Goal: Navigation & Orientation: Find specific page/section

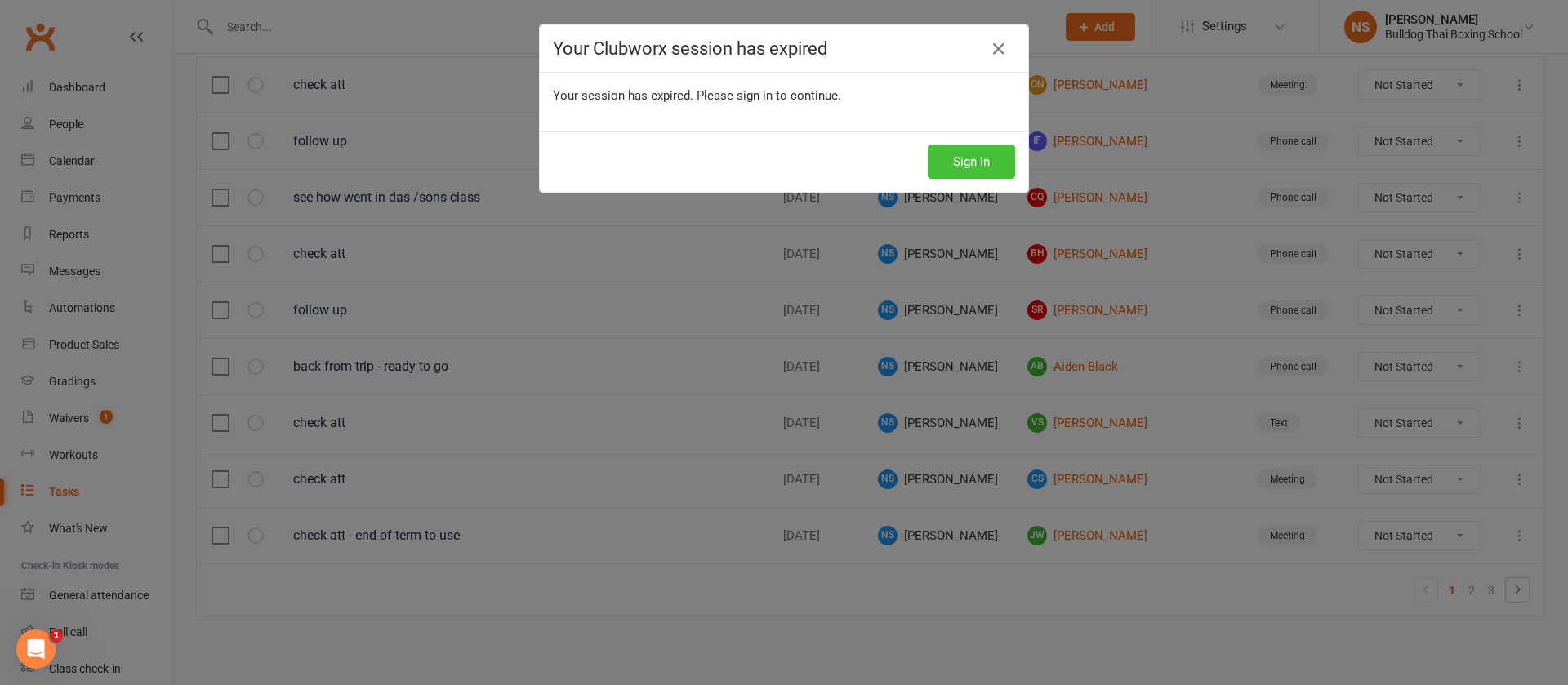
click at [944, 161] on button "Sign In" at bounding box center [971, 161] width 87 height 34
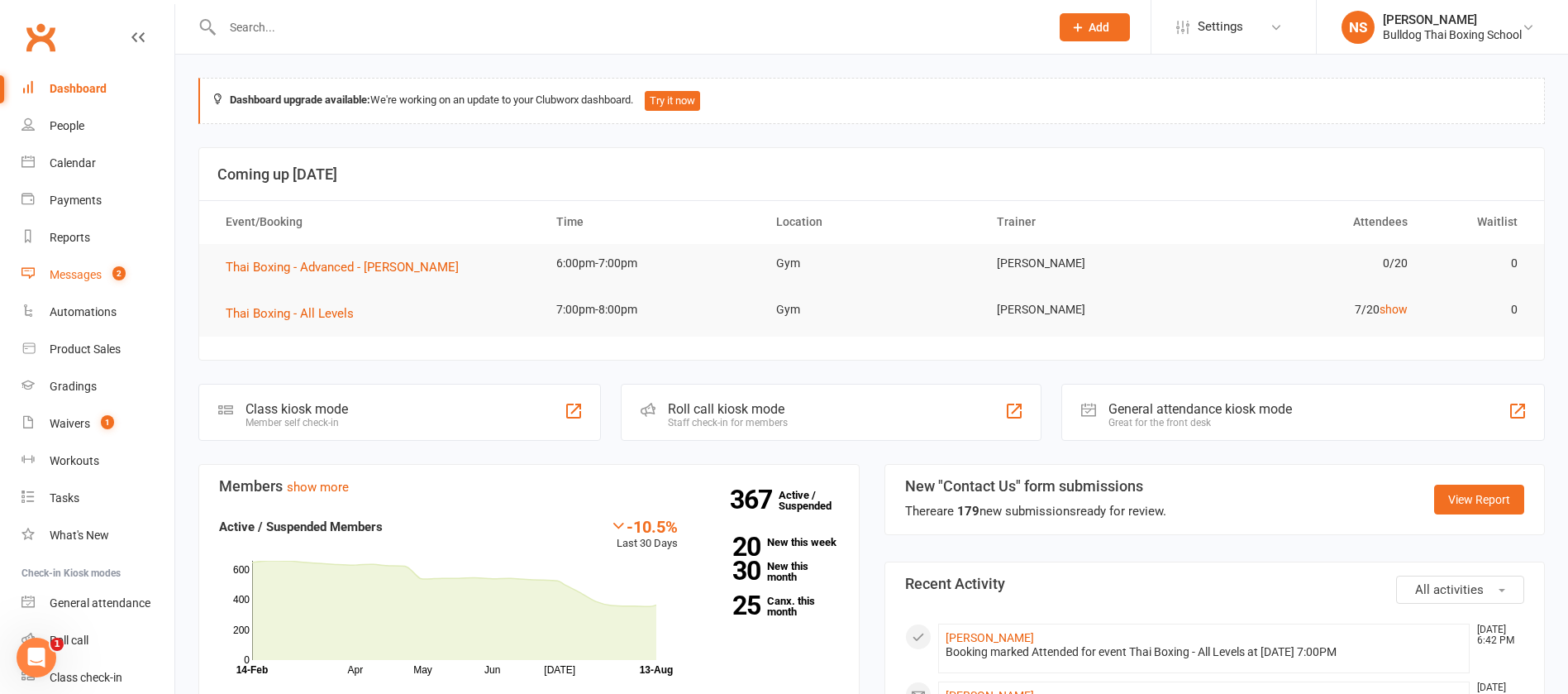
click at [89, 279] on div "Messages" at bounding box center [76, 273] width 52 height 13
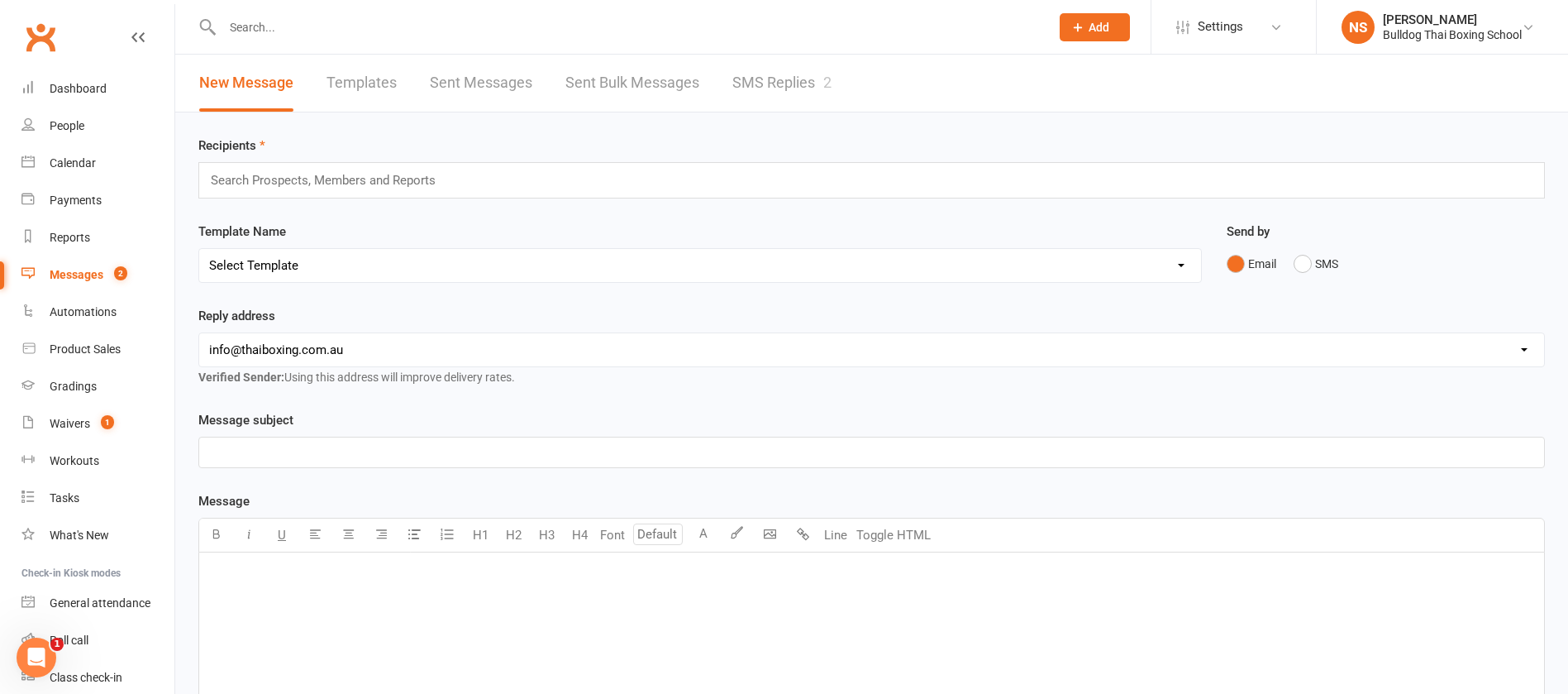
click at [769, 84] on link "SMS Replies 2" at bounding box center [782, 83] width 99 height 57
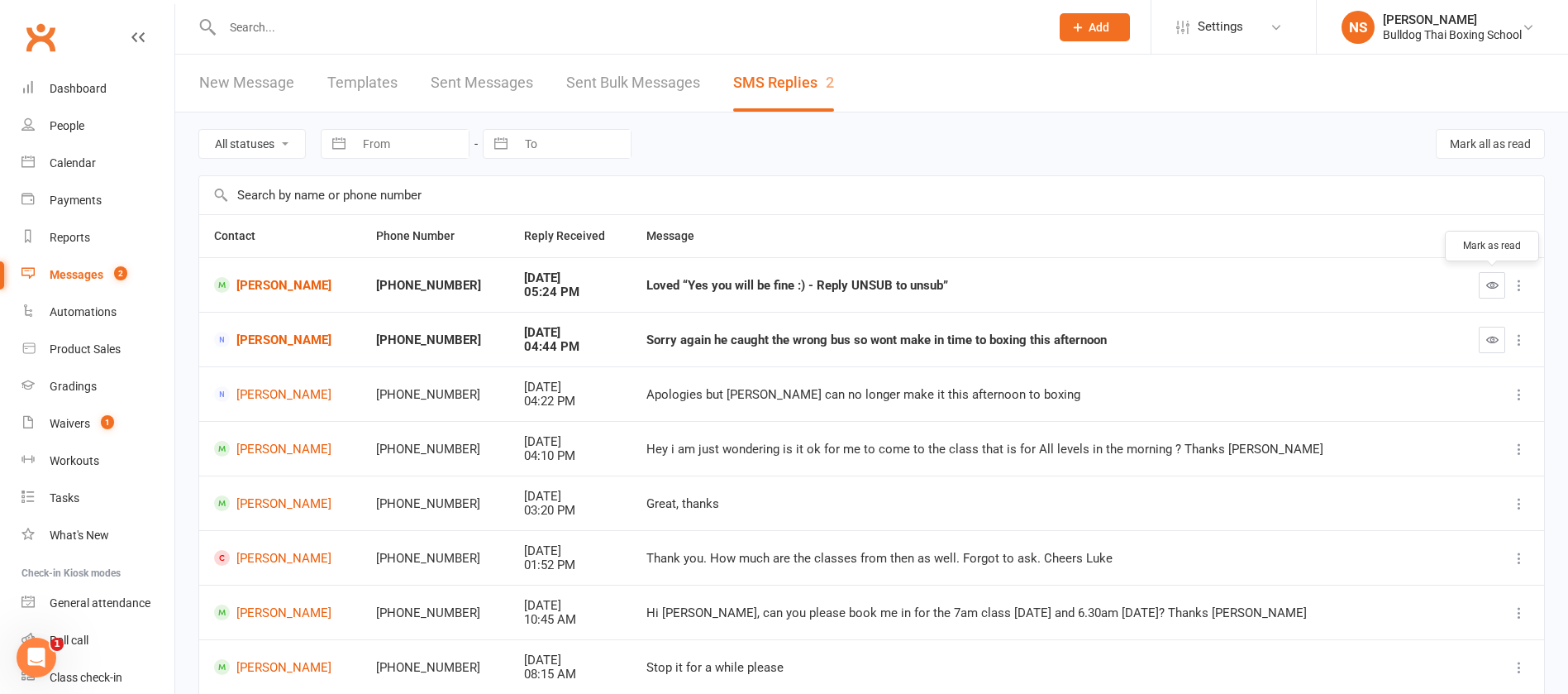
click at [1492, 281] on icon "button" at bounding box center [1491, 284] width 12 height 12
click at [1494, 340] on icon "button" at bounding box center [1491, 339] width 12 height 12
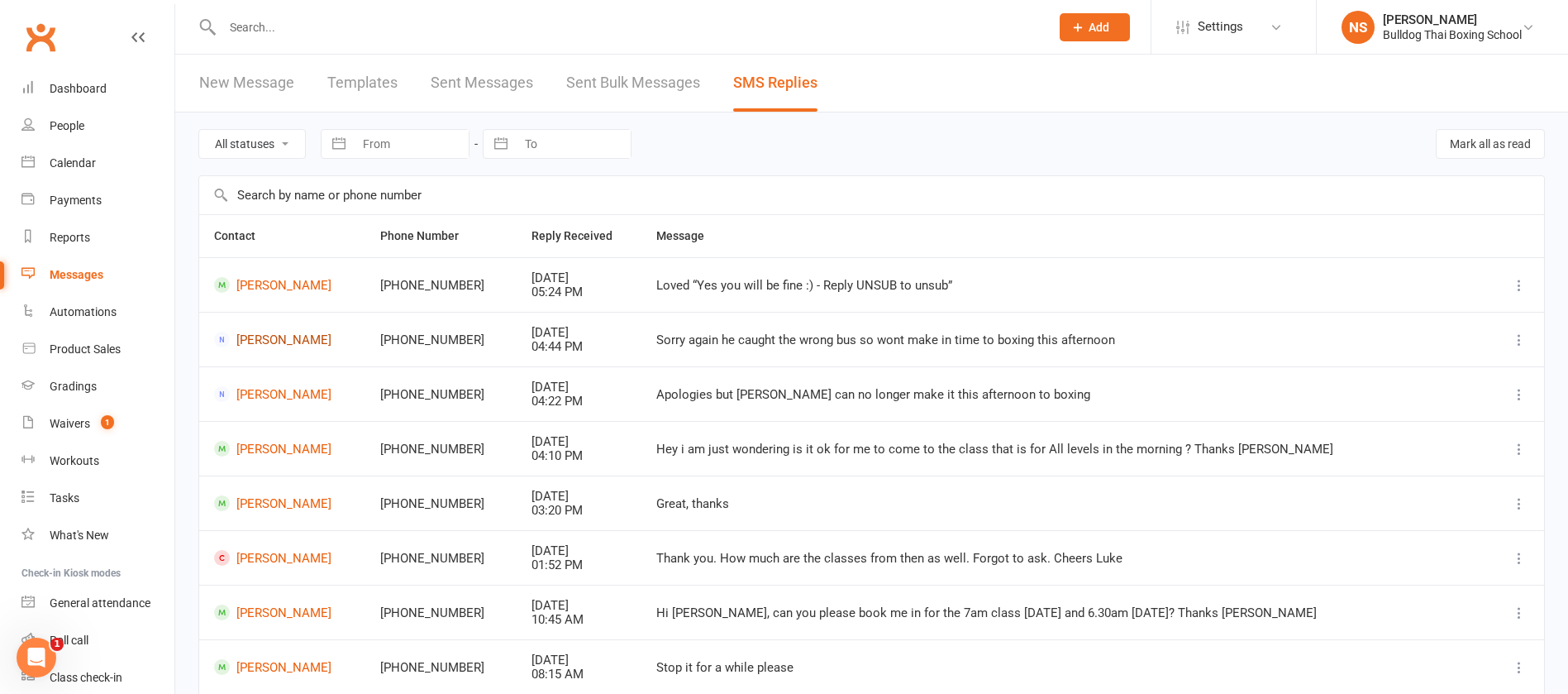
click at [335, 340] on link "[PERSON_NAME]" at bounding box center [281, 339] width 136 height 16
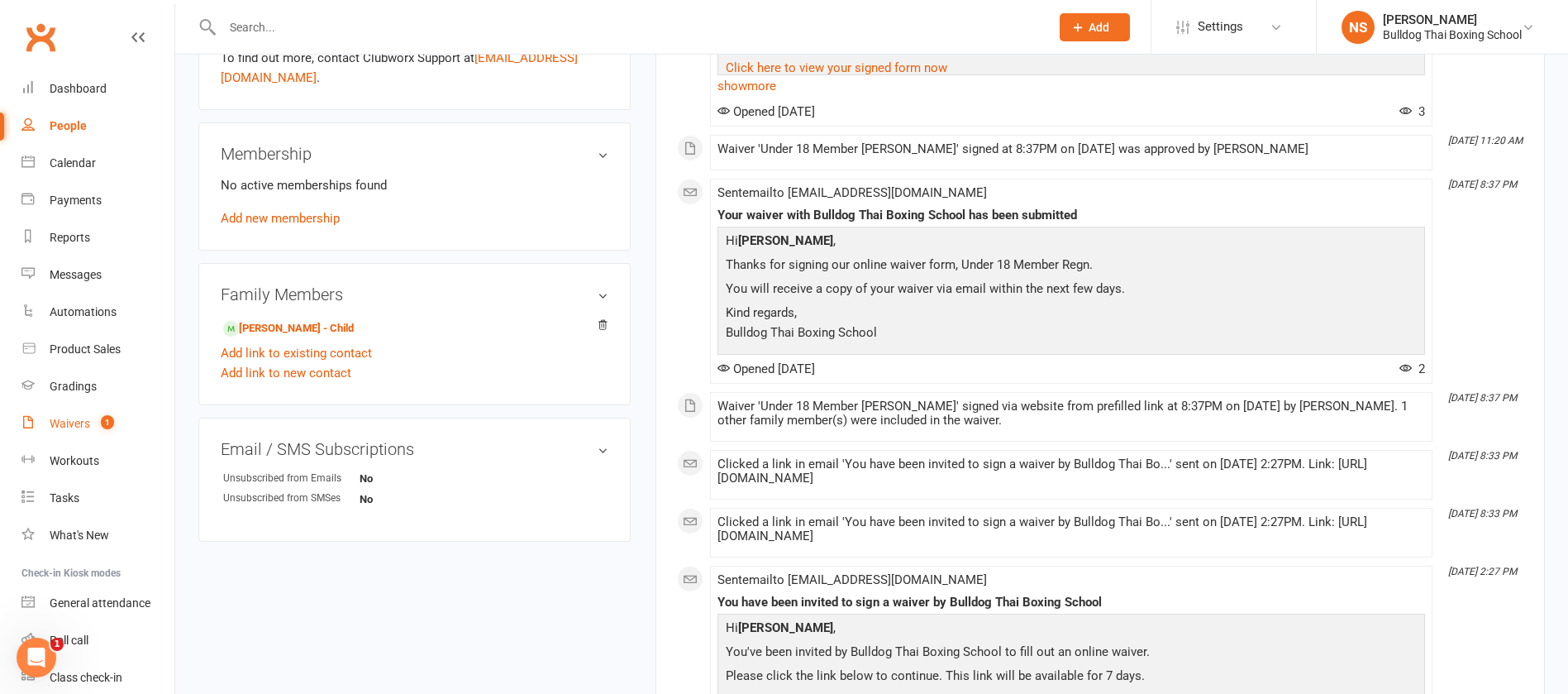
scroll to position [620, 0]
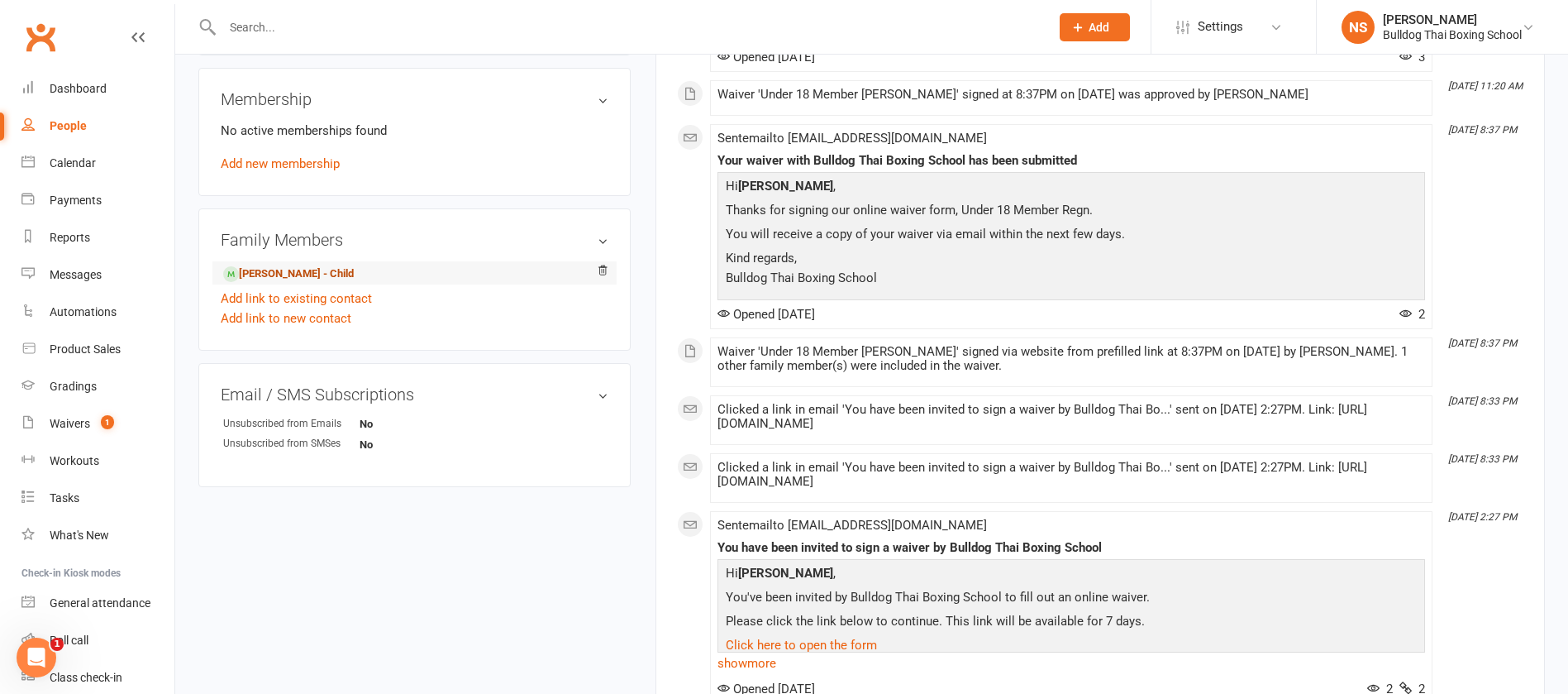
click at [283, 268] on link "[PERSON_NAME] - Child" at bounding box center [288, 273] width 130 height 17
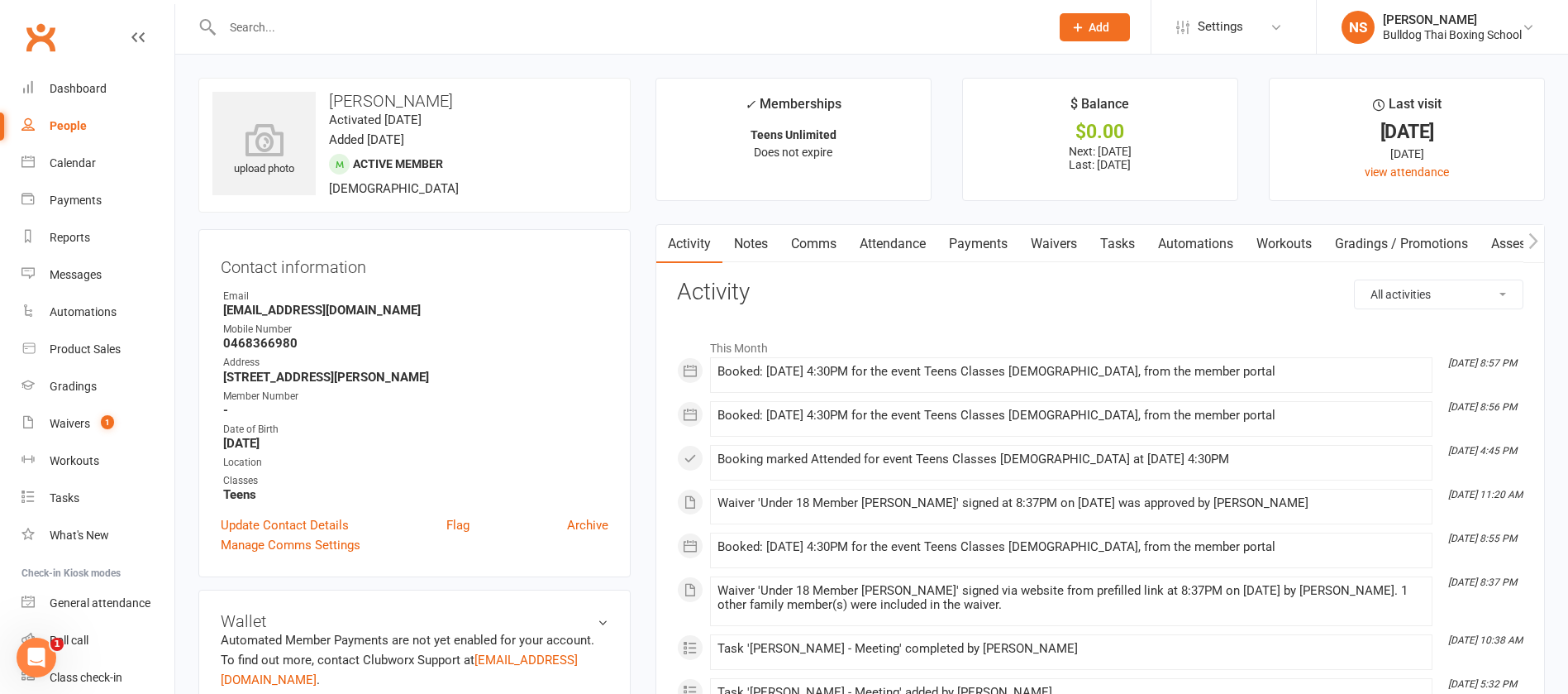
click at [1128, 242] on link "Tasks" at bounding box center [1117, 244] width 58 height 38
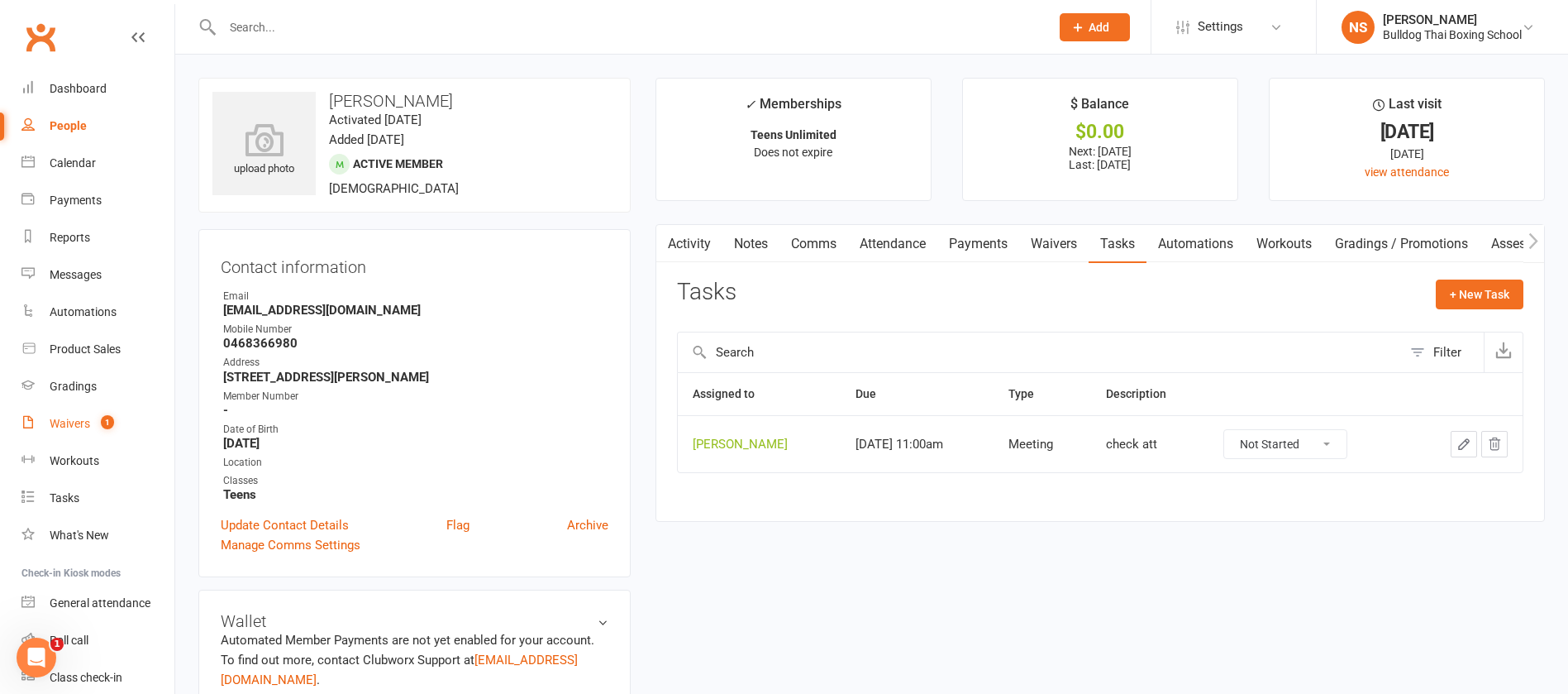
click at [69, 415] on link "Waivers 1" at bounding box center [98, 423] width 153 height 37
